Goal: Navigation & Orientation: Understand site structure

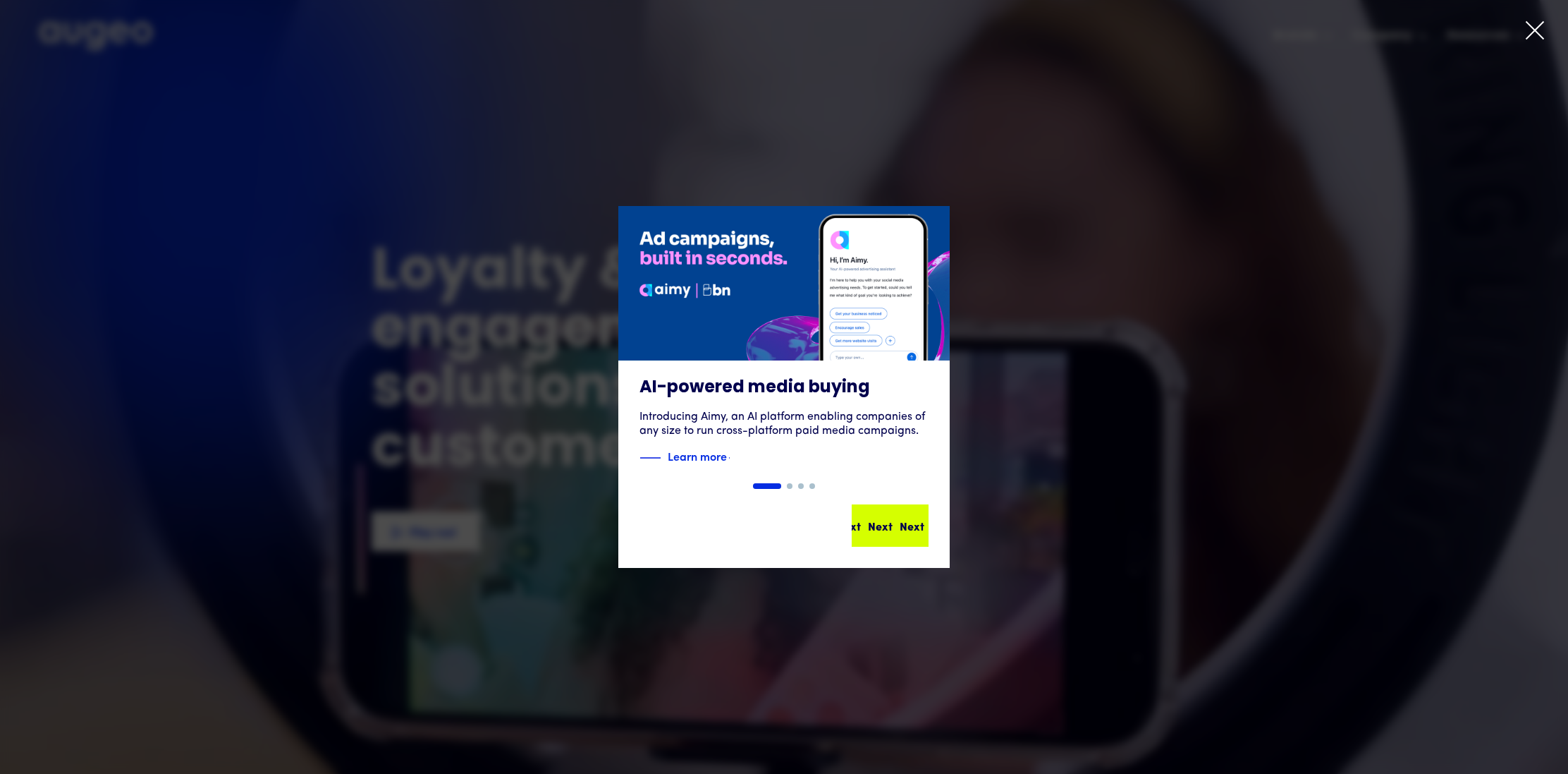
click at [885, 524] on div "Next Next Next Next" at bounding box center [865, 525] width 127 height 17
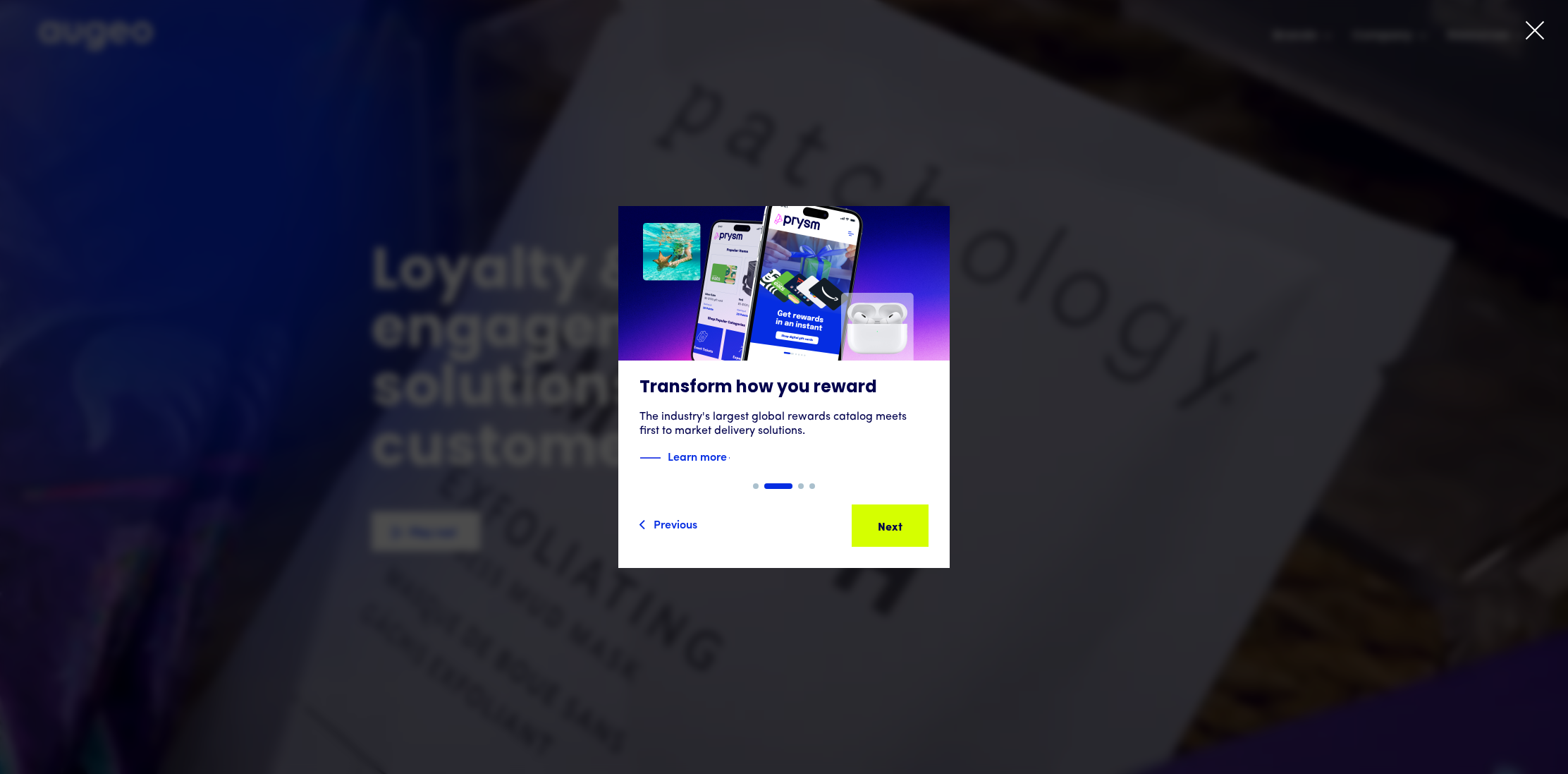
click at [899, 524] on div "Next" at bounding box center [912, 525] width 25 height 17
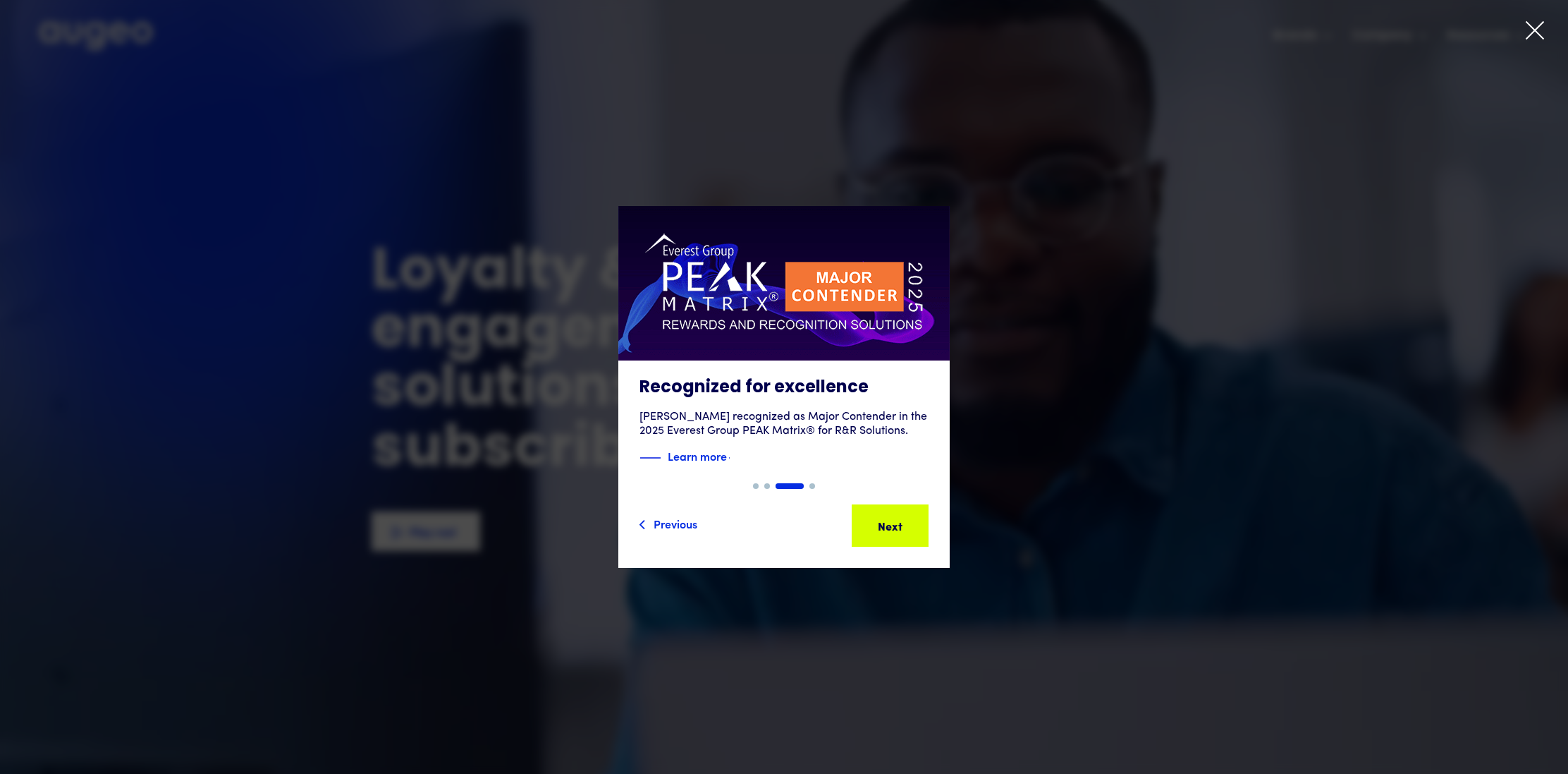
click at [899, 524] on div "Next" at bounding box center [912, 525] width 25 height 17
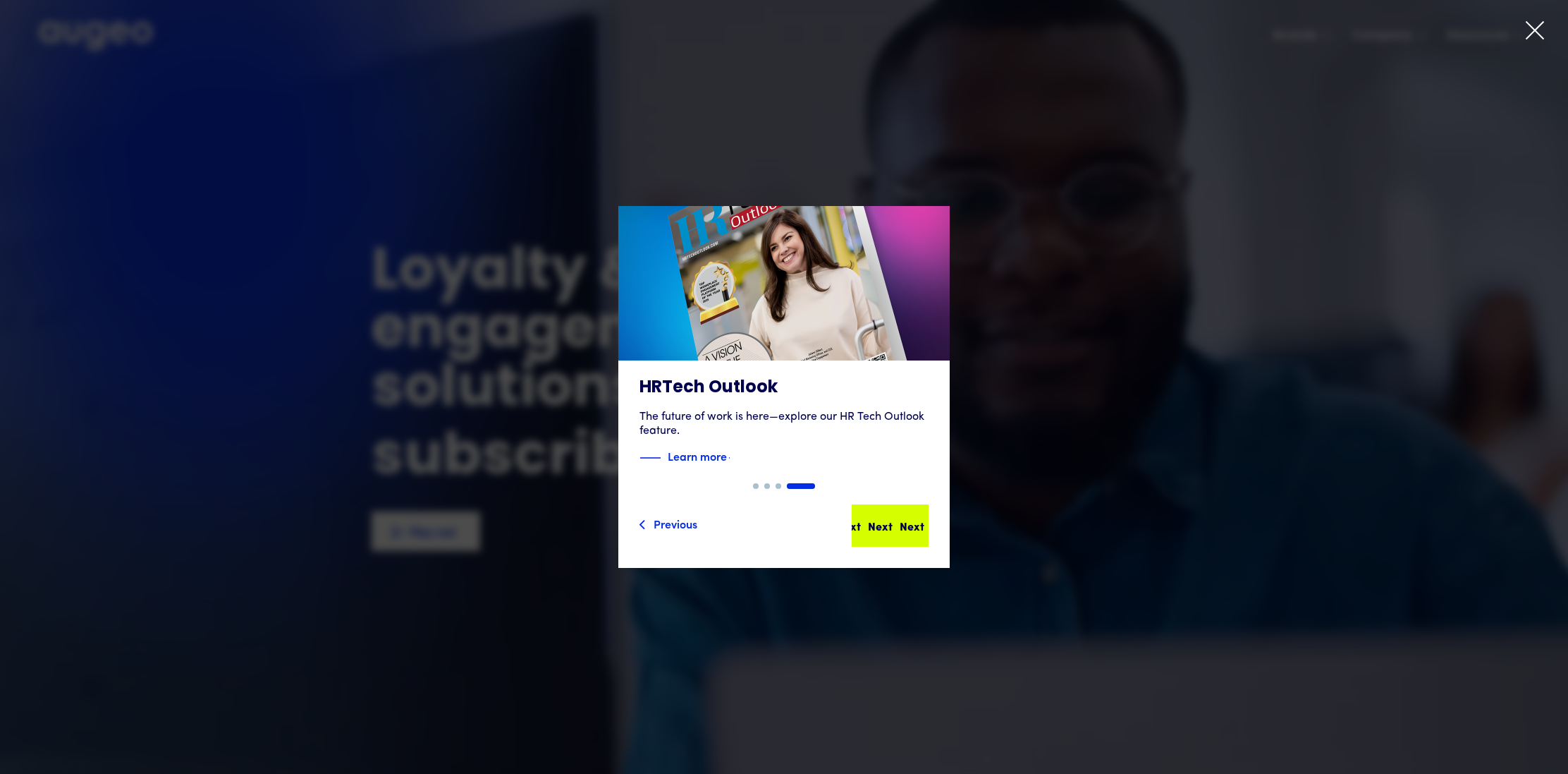
click at [881, 525] on div "Next" at bounding box center [893, 525] width 25 height 17
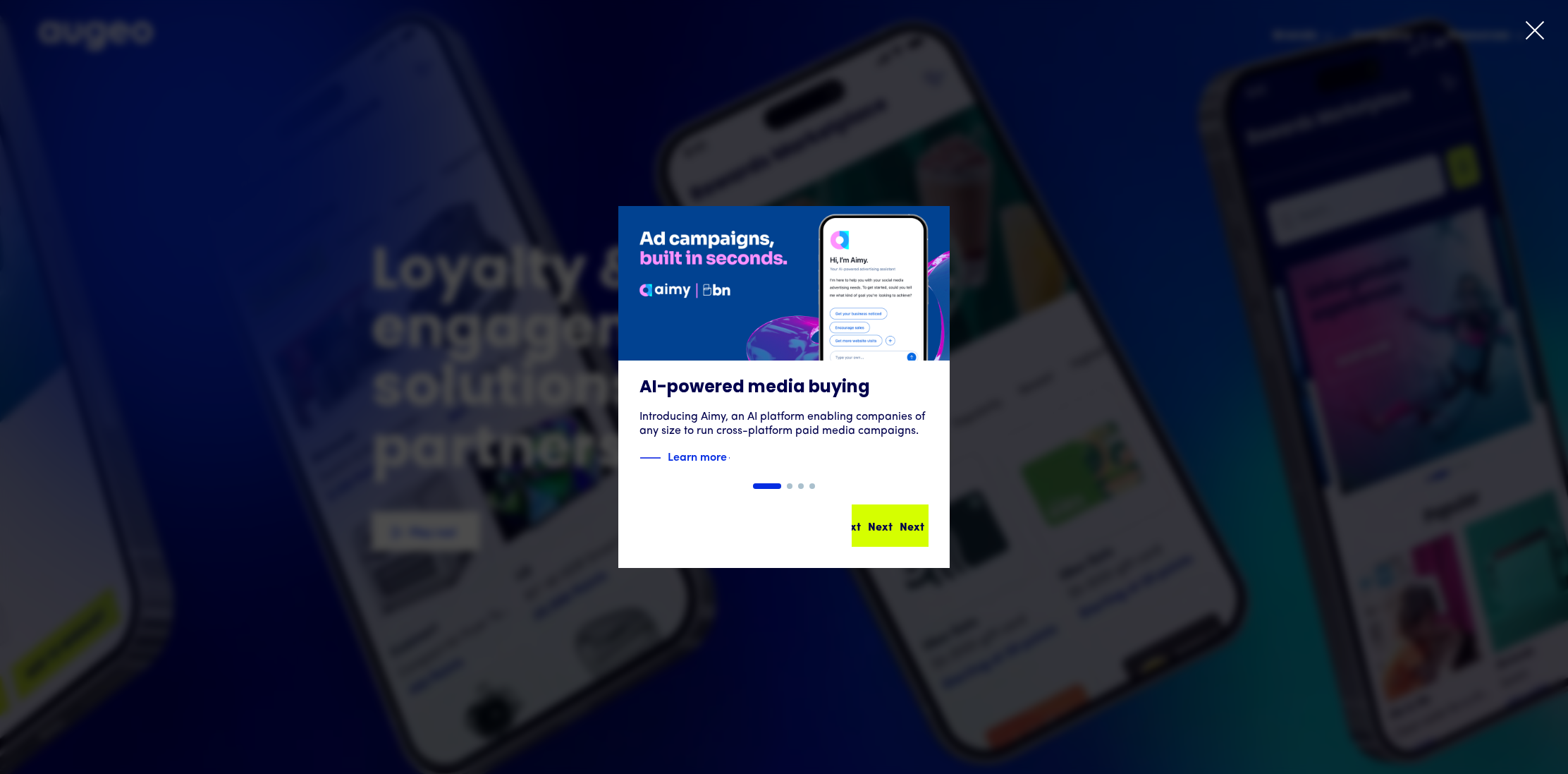
click at [876, 533] on div "Next" at bounding box center [880, 525] width 25 height 17
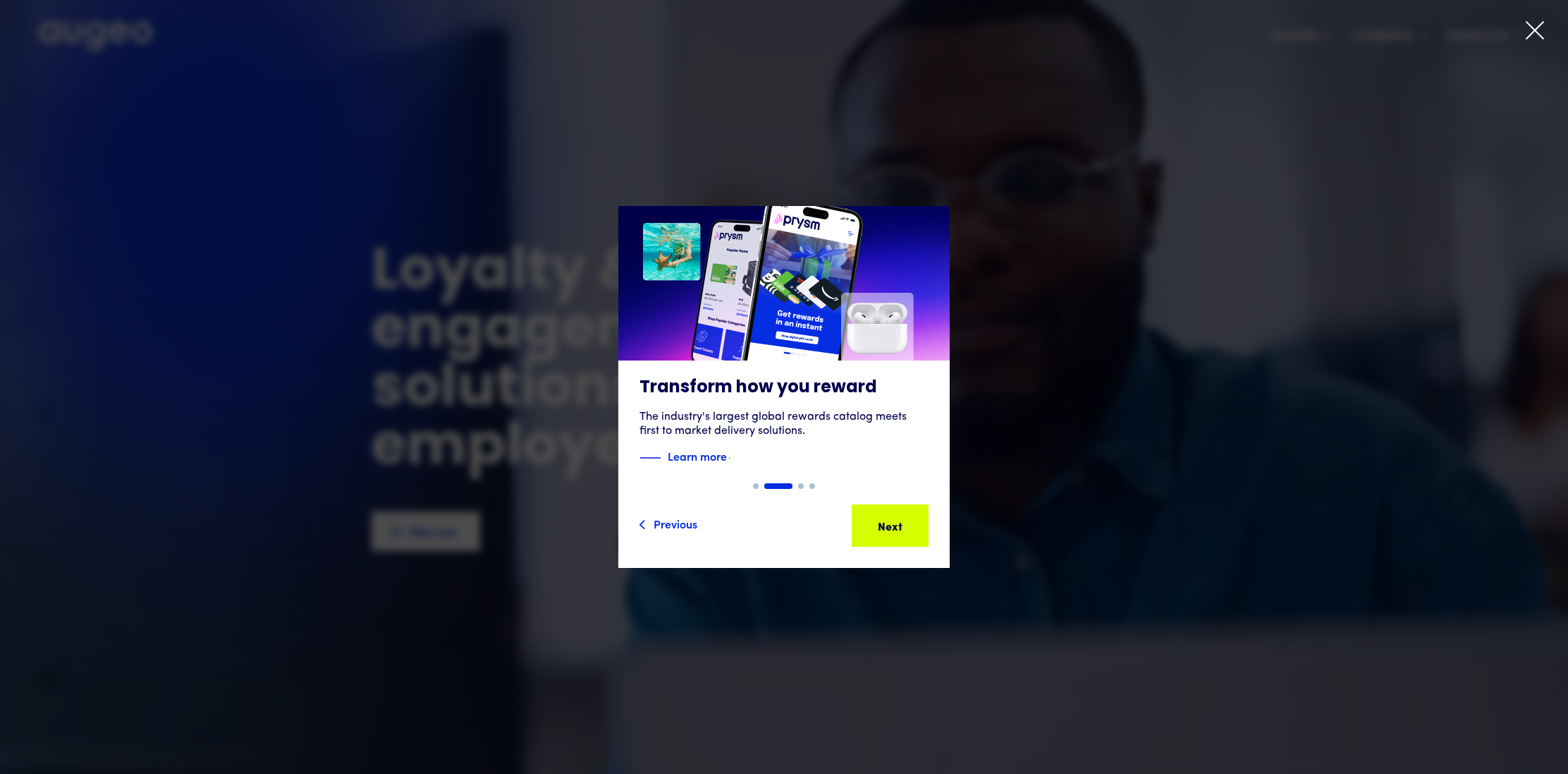
click at [1525, 28] on icon at bounding box center [1534, 30] width 21 height 21
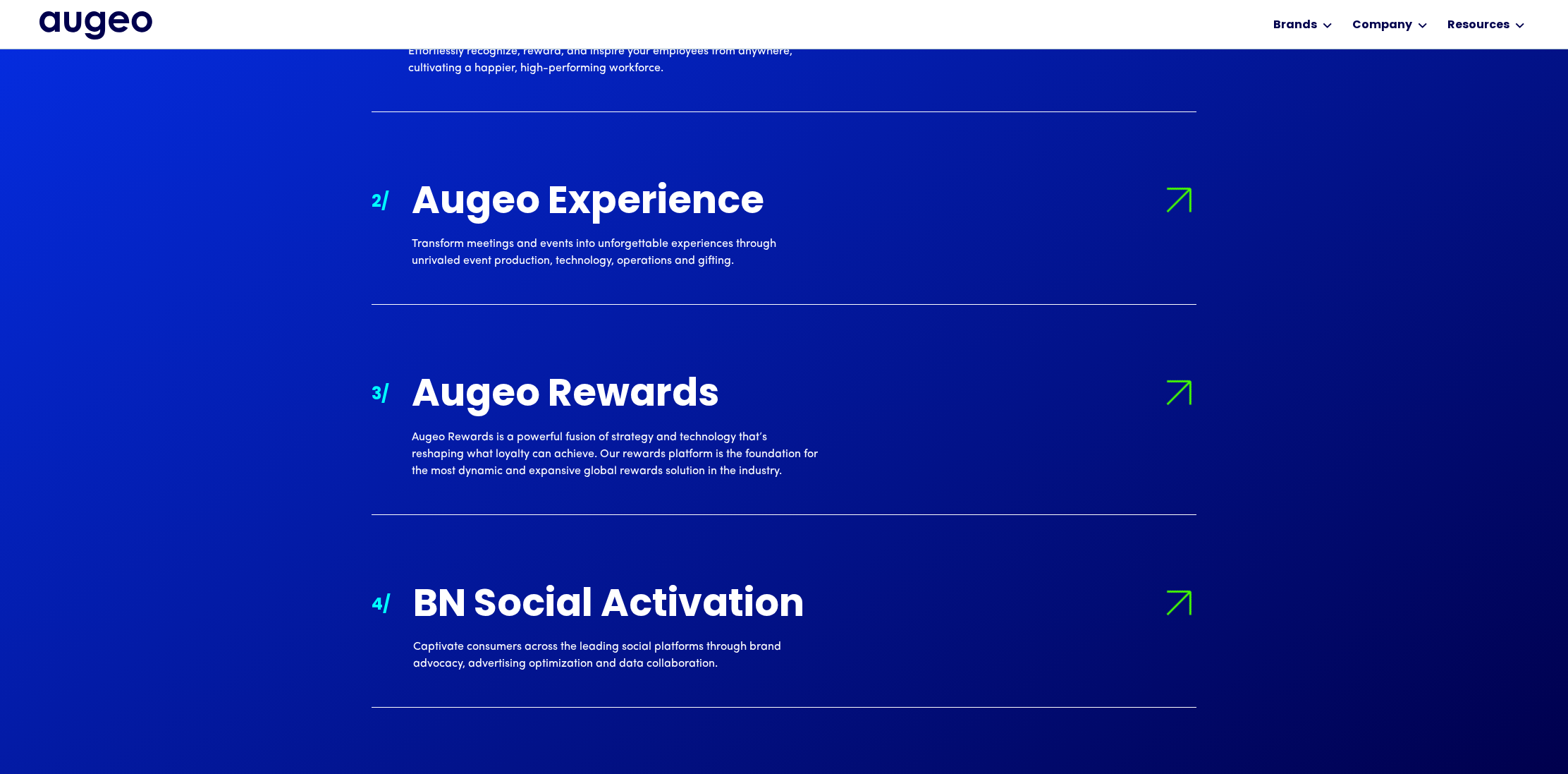
scroll to position [1714, 0]
